Goal: Information Seeking & Learning: Check status

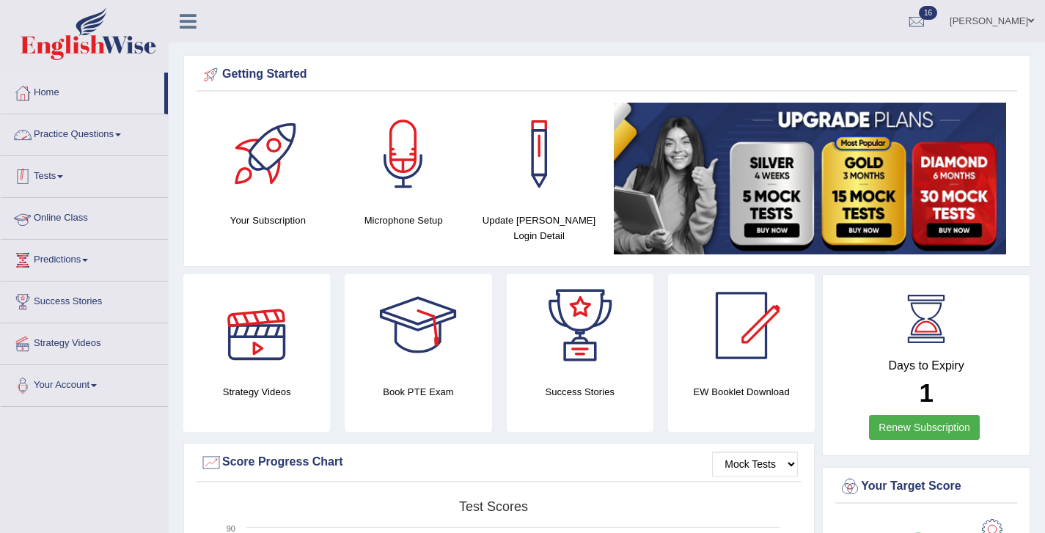
click at [39, 173] on link "Tests" at bounding box center [84, 174] width 167 height 37
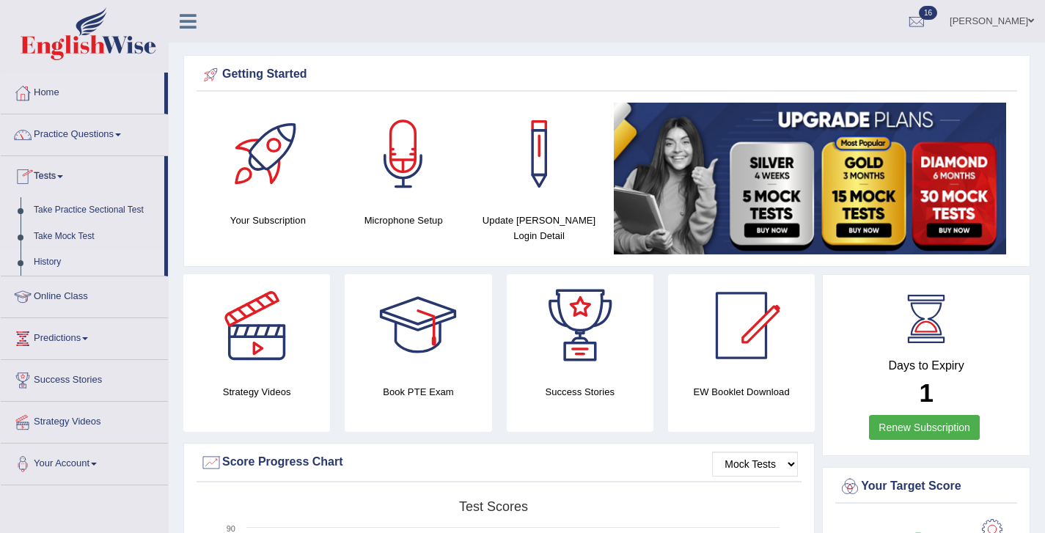
click at [52, 267] on link "History" at bounding box center [95, 262] width 137 height 26
click at [52, 257] on link "History" at bounding box center [95, 262] width 137 height 26
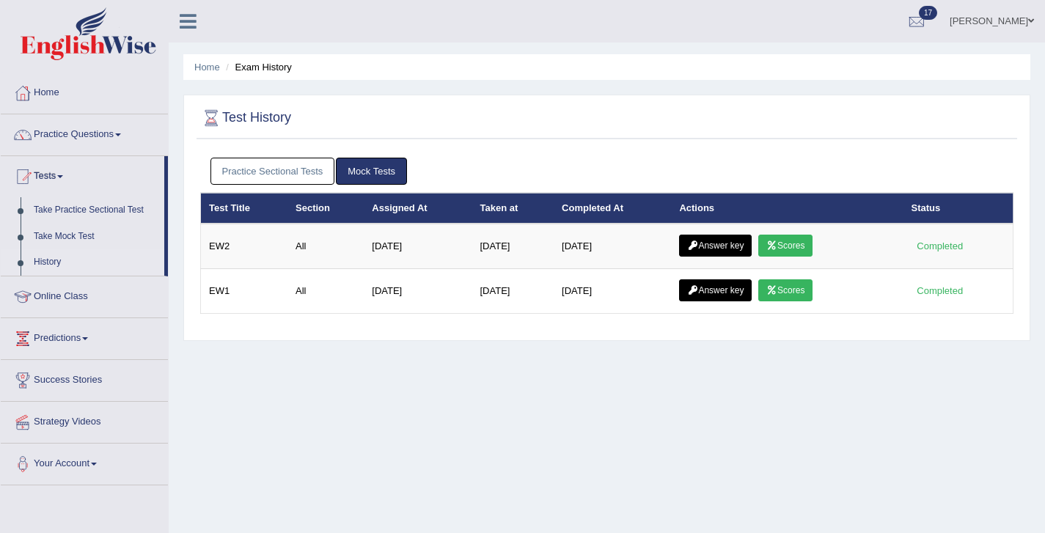
click at [295, 166] on link "Practice Sectional Tests" at bounding box center [272, 171] width 125 height 27
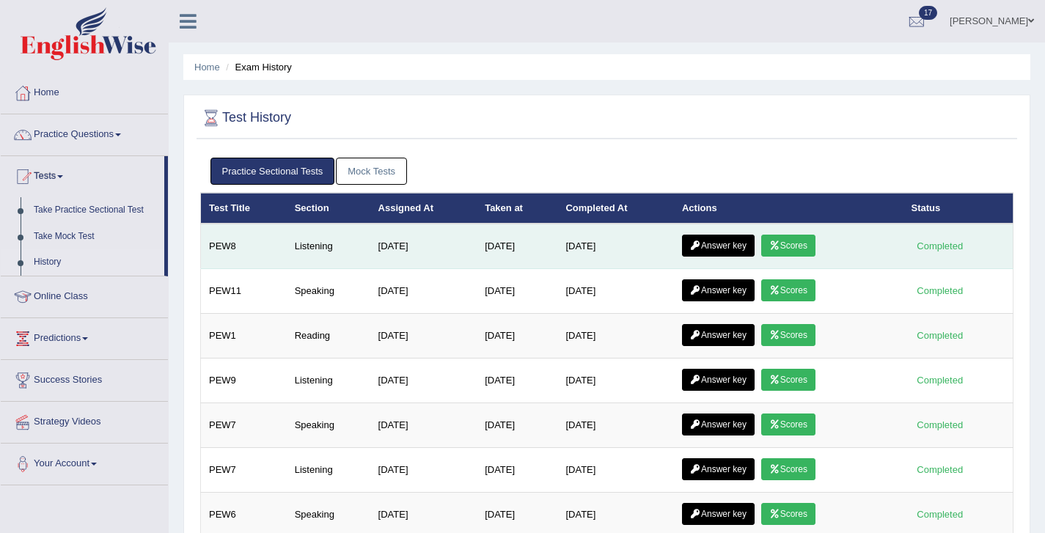
click at [800, 251] on link "Scores" at bounding box center [788, 246] width 54 height 22
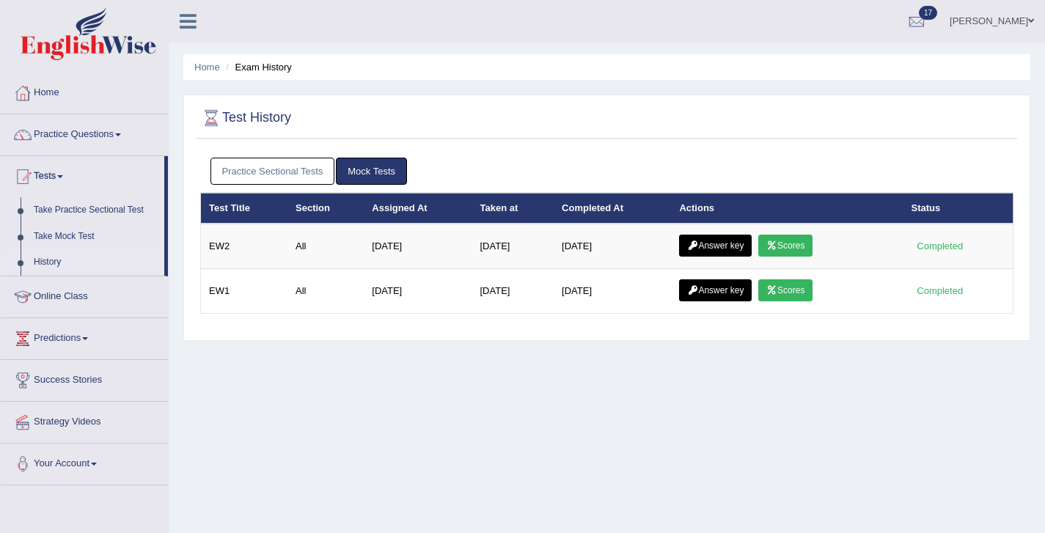
click at [299, 177] on link "Practice Sectional Tests" at bounding box center [272, 171] width 125 height 27
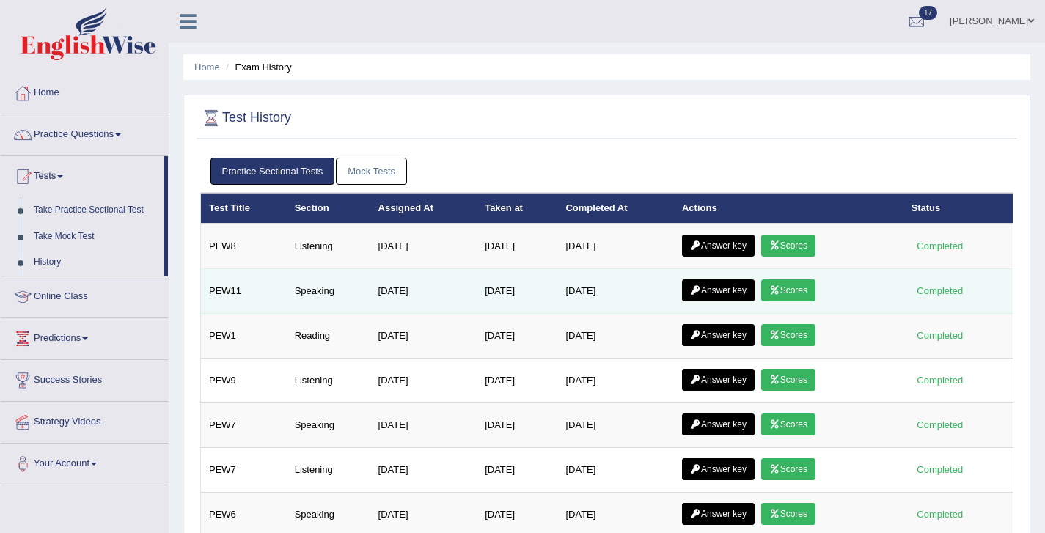
click at [780, 291] on icon at bounding box center [774, 290] width 11 height 9
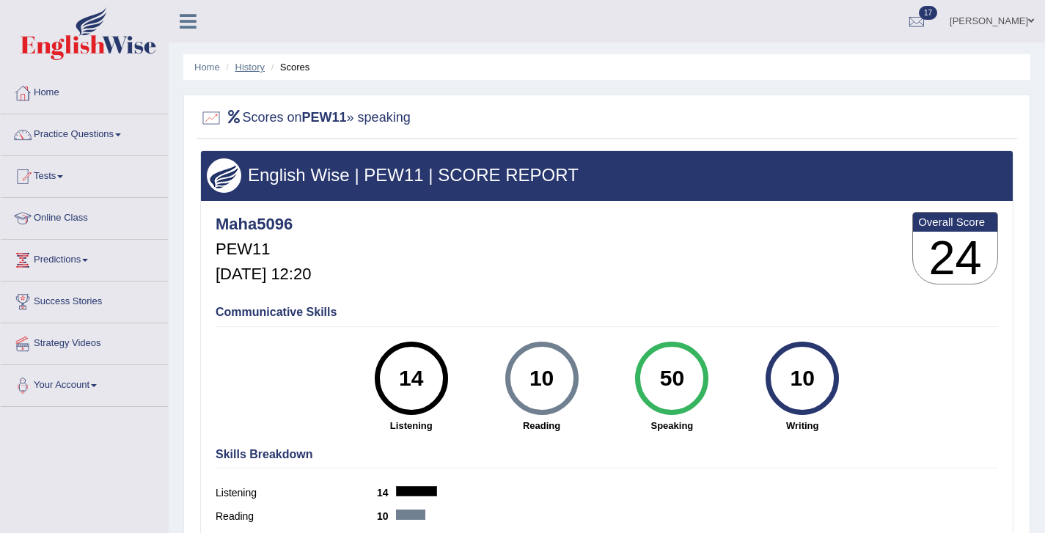
click at [248, 62] on link "History" at bounding box center [249, 67] width 29 height 11
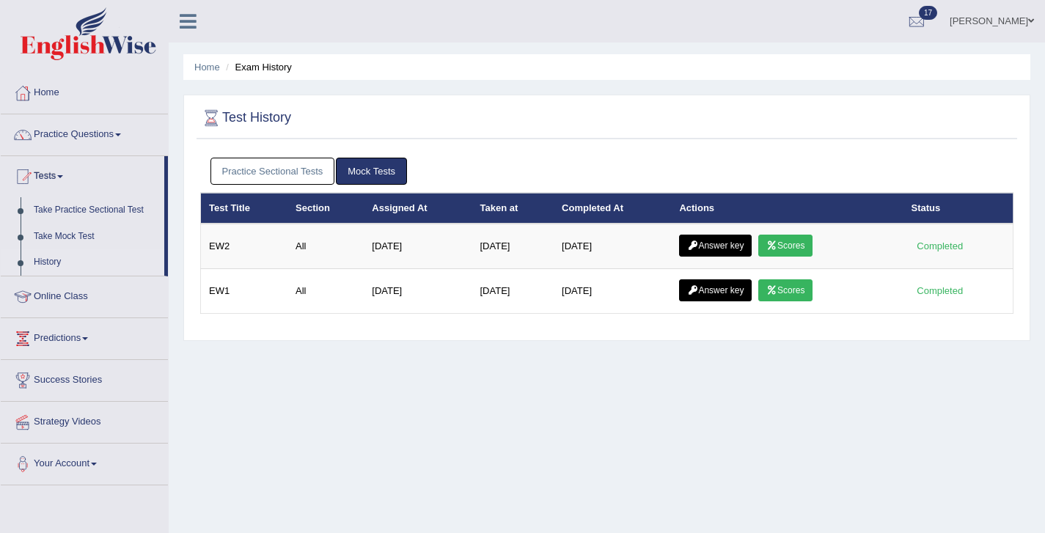
click at [276, 174] on link "Practice Sectional Tests" at bounding box center [272, 171] width 125 height 27
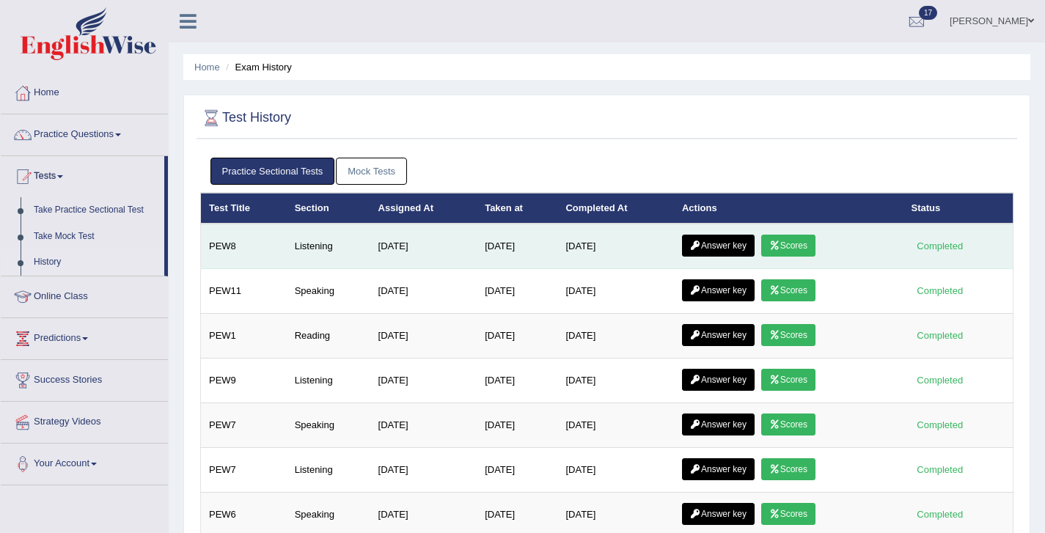
click at [780, 243] on icon at bounding box center [774, 245] width 11 height 9
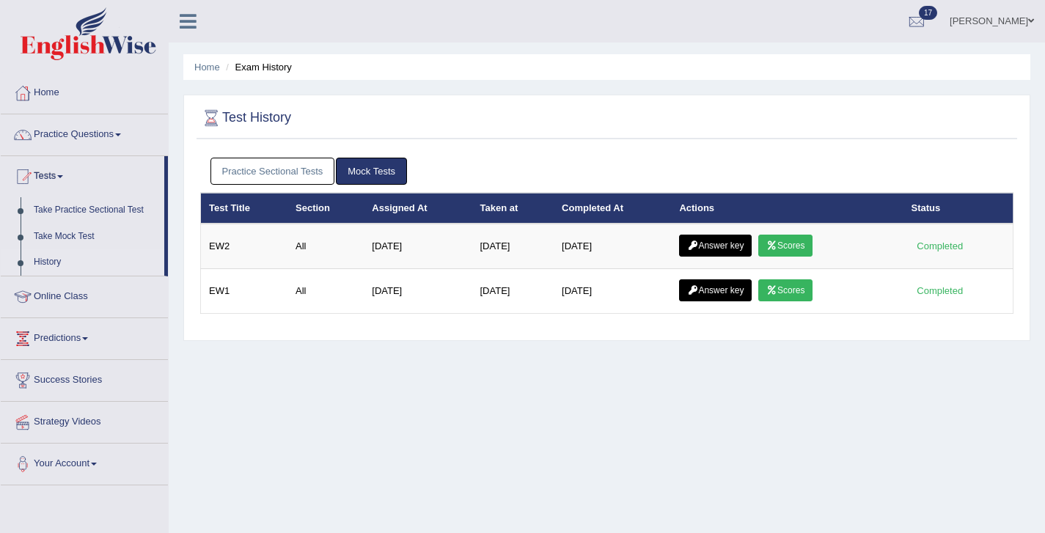
click at [261, 183] on link "Practice Sectional Tests" at bounding box center [272, 171] width 125 height 27
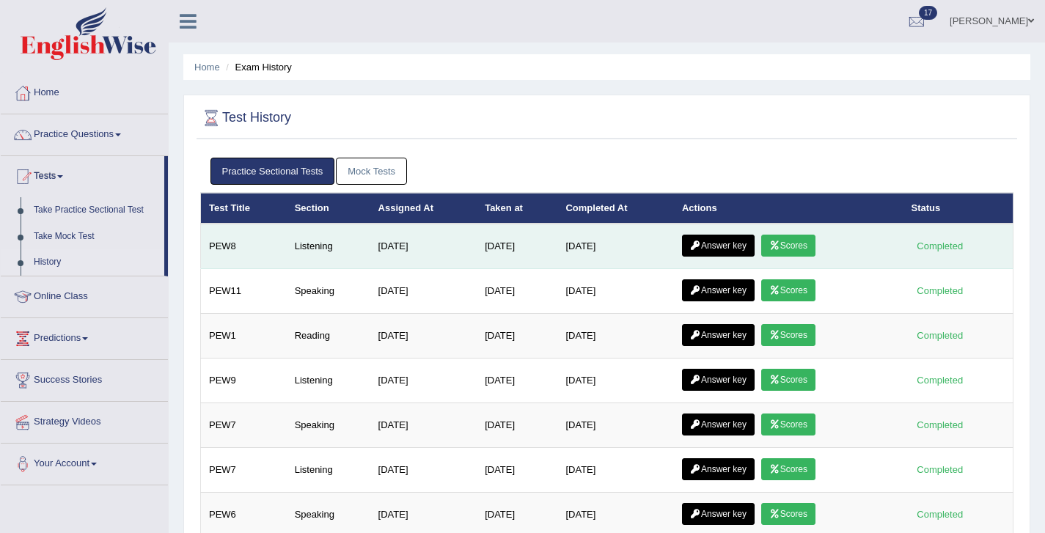
click at [811, 249] on link "Scores" at bounding box center [788, 246] width 54 height 22
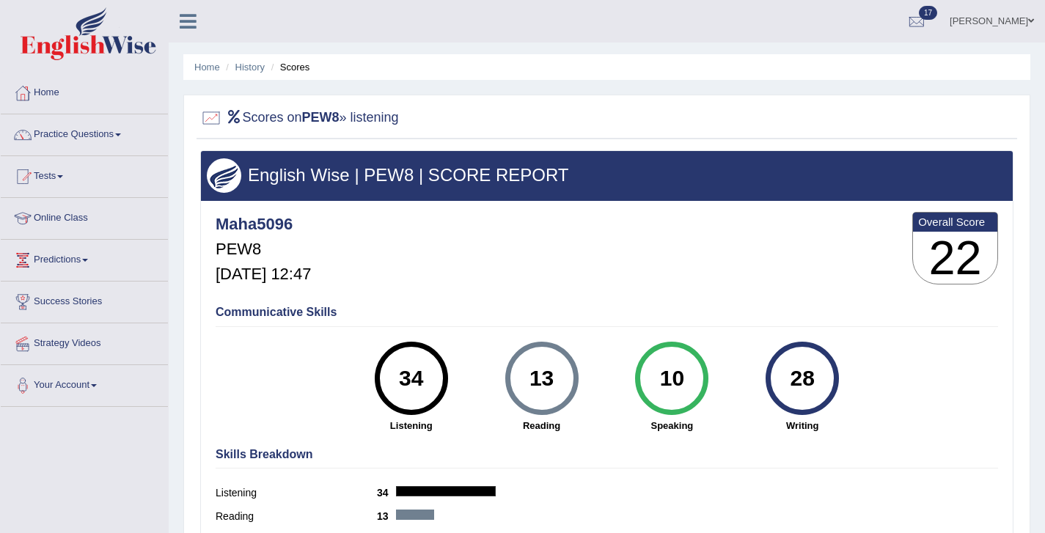
click at [240, 75] on ul "Home History Scores" at bounding box center [606, 67] width 847 height 26
click at [240, 74] on li "History" at bounding box center [243, 67] width 43 height 14
click at [240, 70] on link "History" at bounding box center [249, 67] width 29 height 11
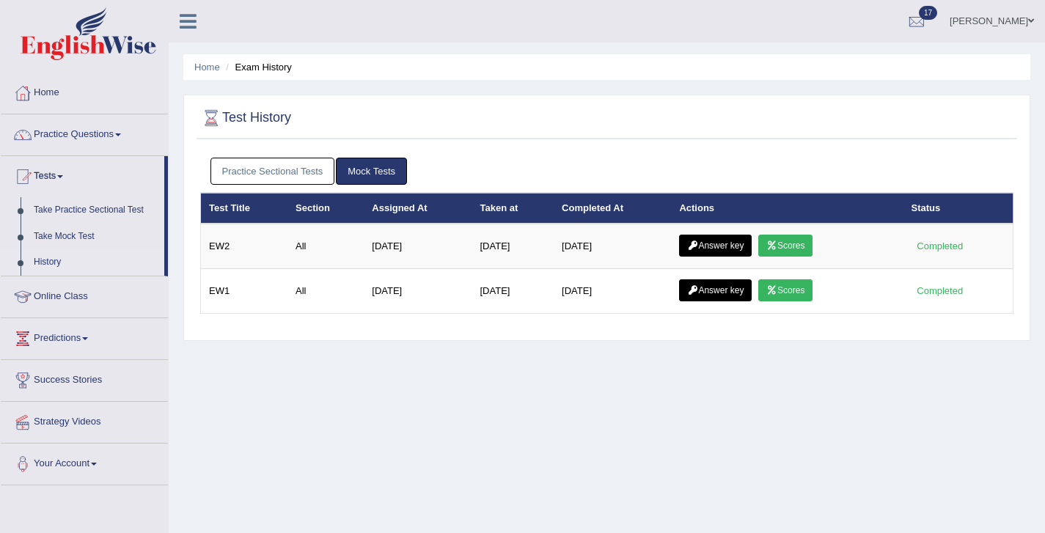
click at [293, 169] on link "Practice Sectional Tests" at bounding box center [272, 171] width 125 height 27
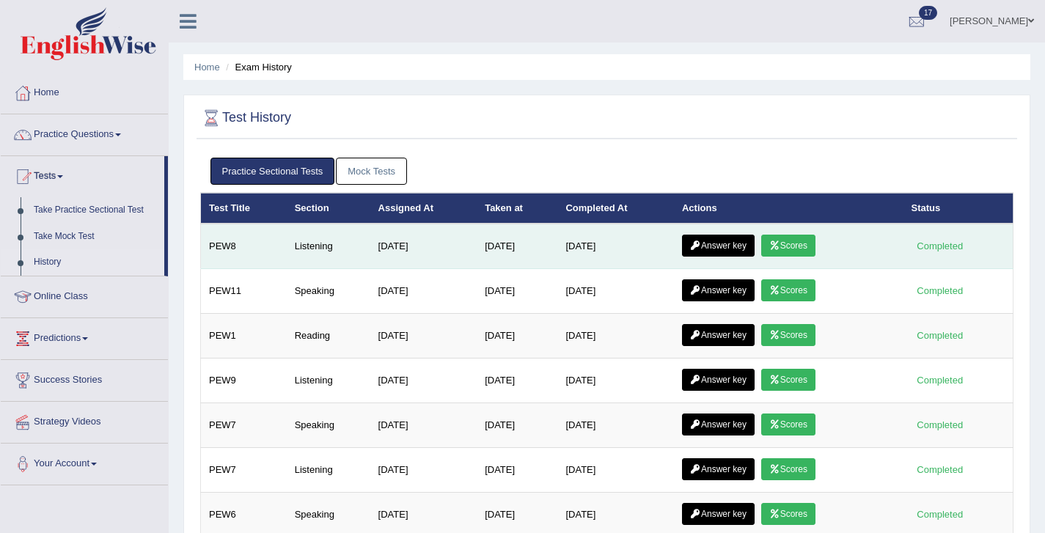
click at [737, 243] on link "Answer key" at bounding box center [718, 246] width 73 height 22
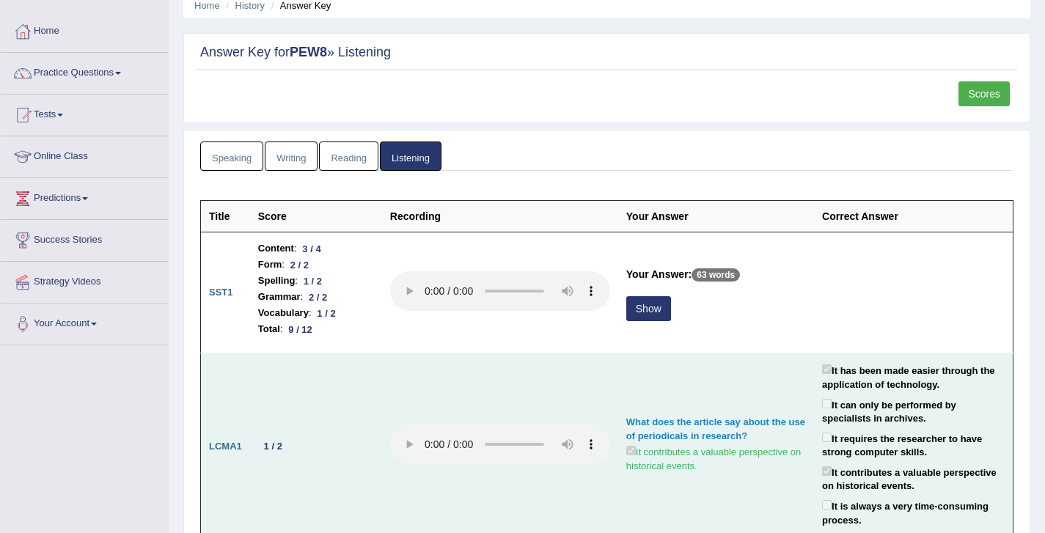
scroll to position [63, 0]
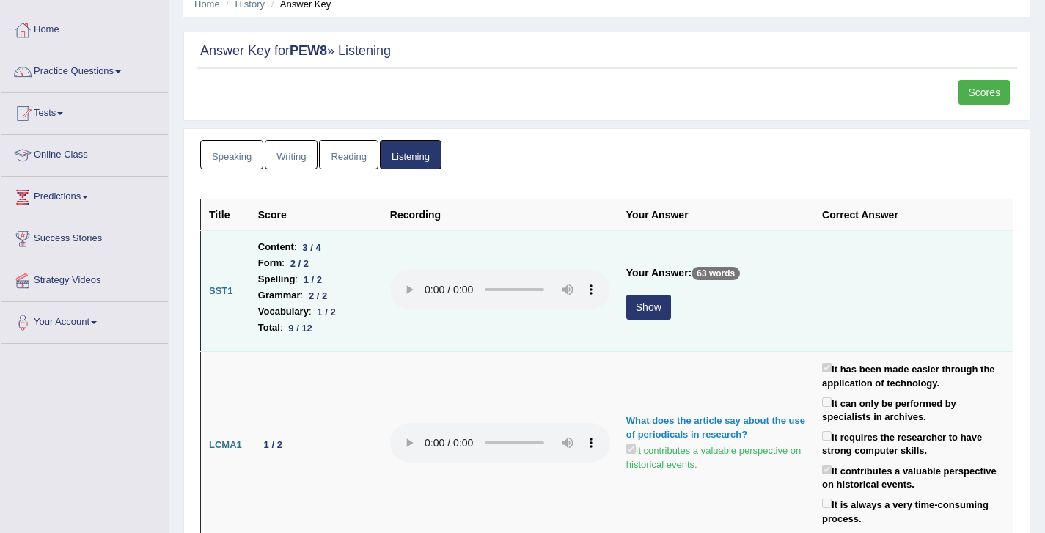
click at [647, 290] on td "Your Answer: 63 words Show" at bounding box center [716, 291] width 196 height 121
click at [649, 306] on button "Show" at bounding box center [648, 307] width 45 height 25
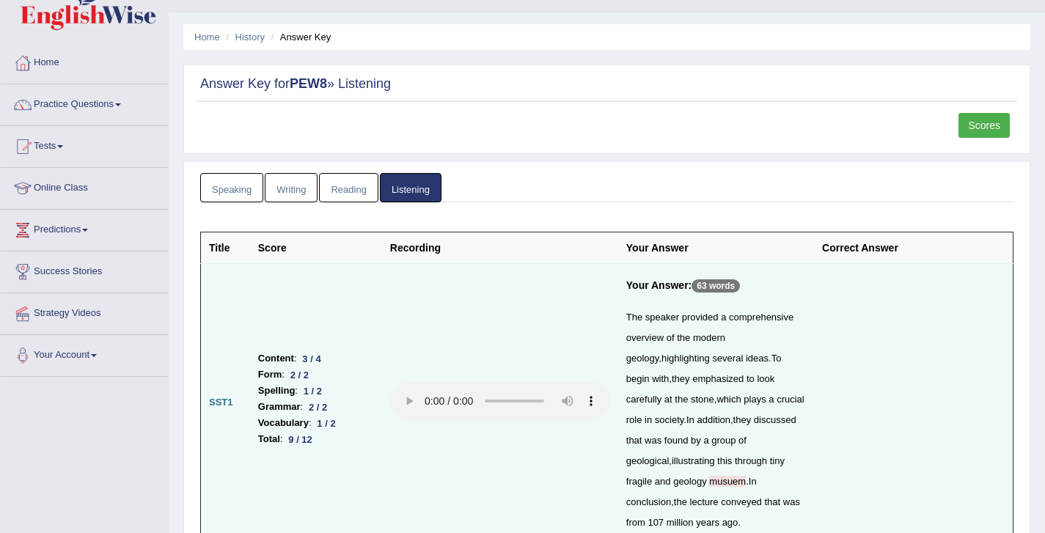
scroll to position [0, 0]
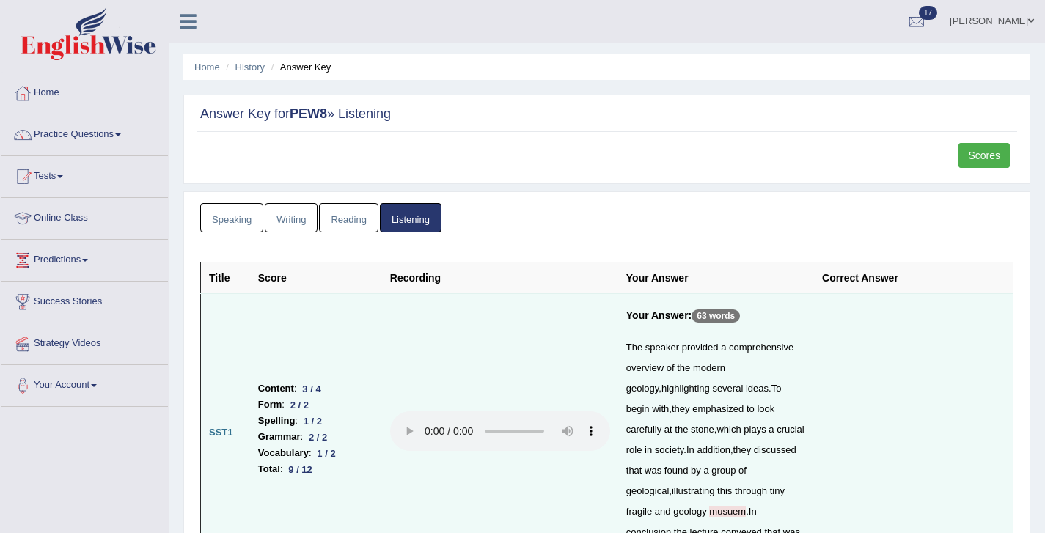
click at [334, 212] on link "Reading" at bounding box center [348, 218] width 59 height 30
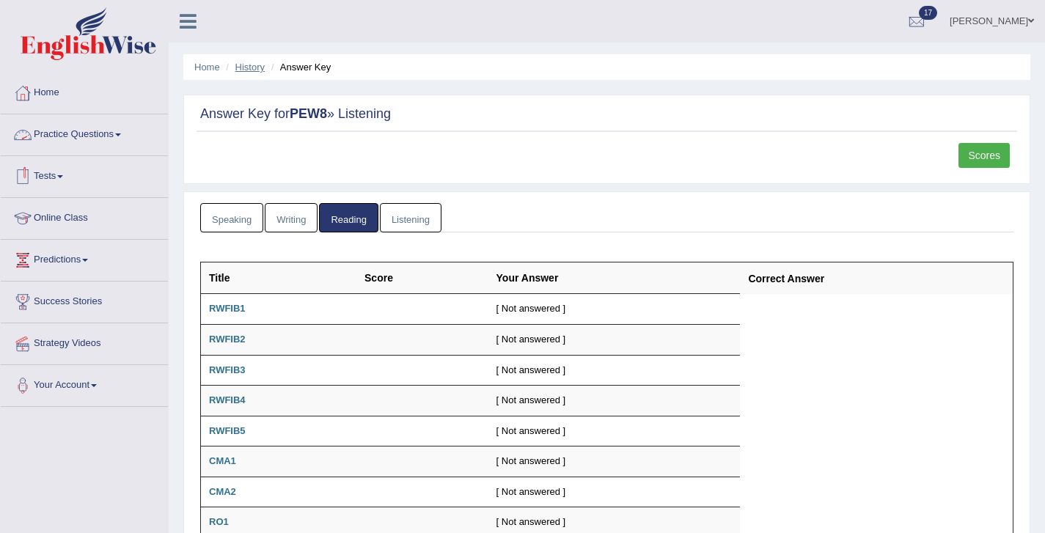
click at [237, 67] on link "History" at bounding box center [249, 67] width 29 height 11
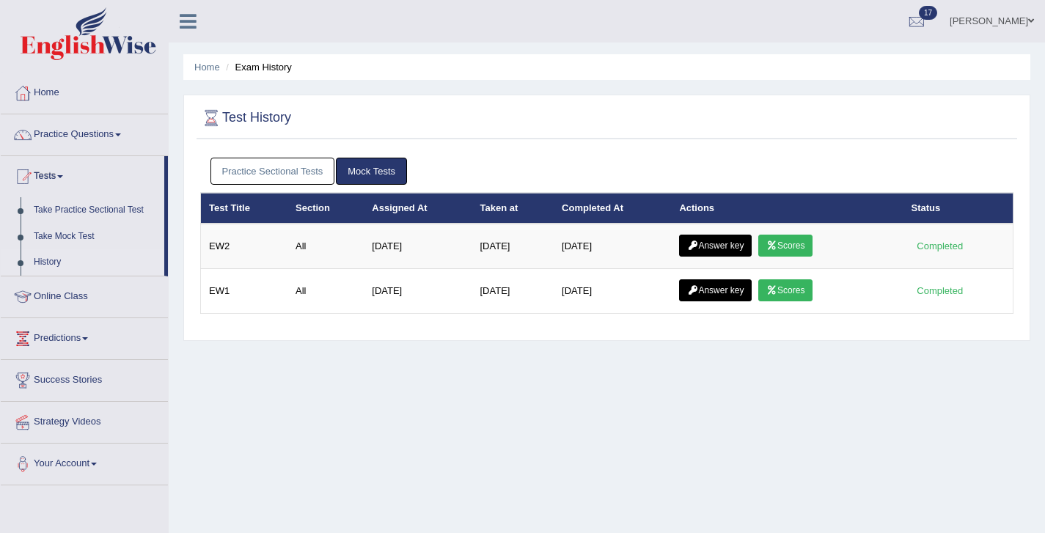
click at [279, 176] on link "Practice Sectional Tests" at bounding box center [272, 171] width 125 height 27
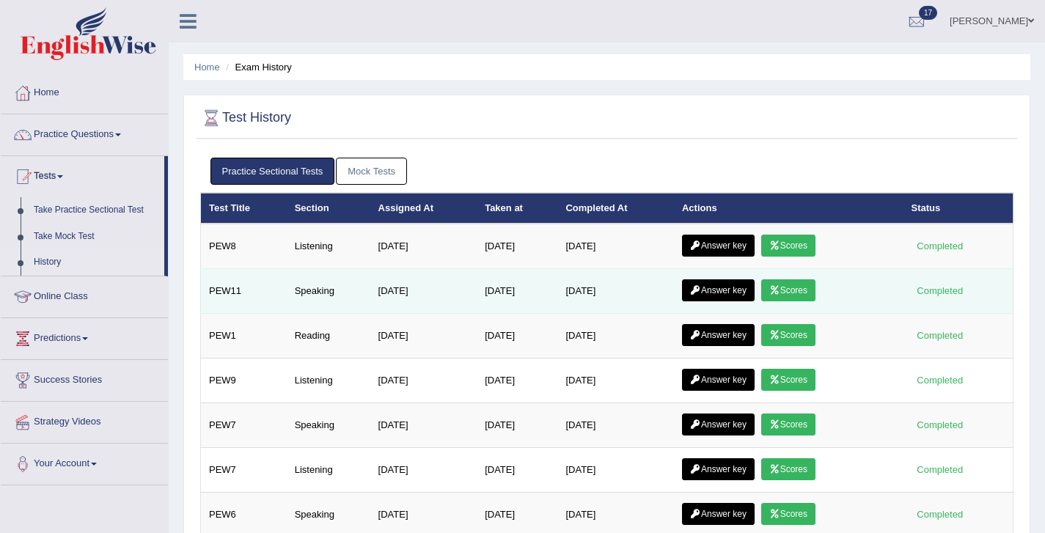
click at [732, 292] on link "Answer key" at bounding box center [718, 290] width 73 height 22
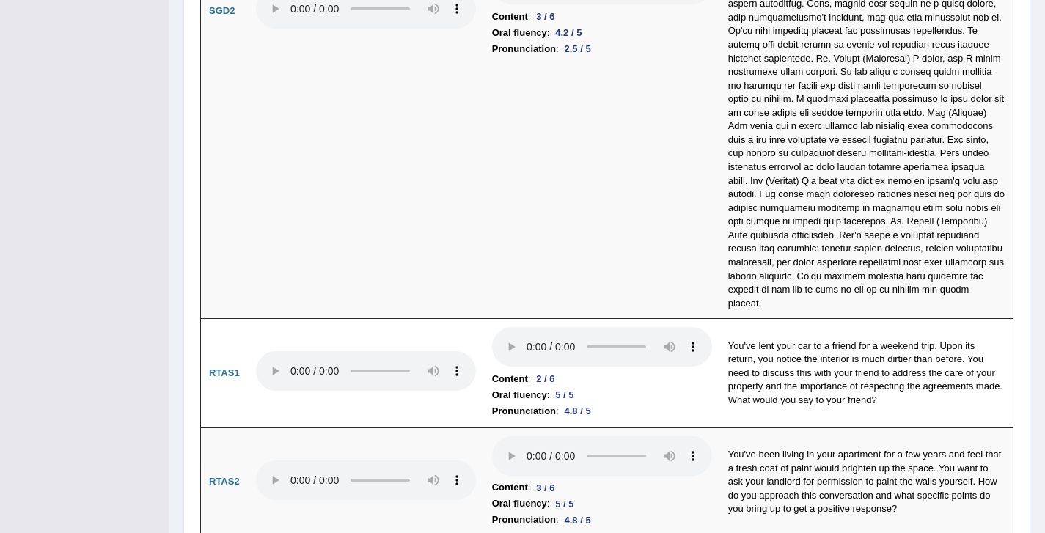
scroll to position [4563, 0]
